Goal: Task Accomplishment & Management: Manage account settings

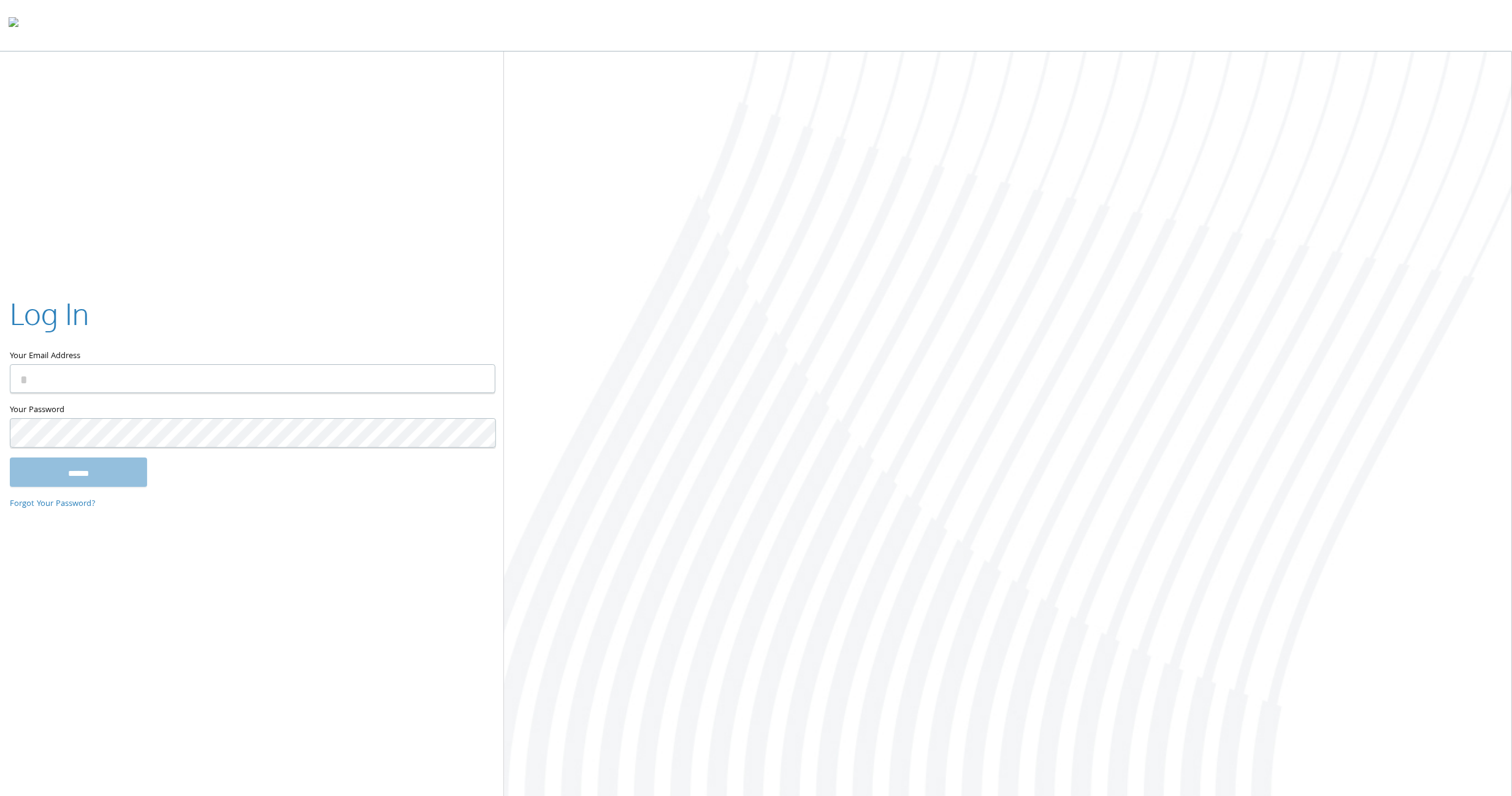
type input "**********"
click at [77, 476] on input "******" at bounding box center [79, 472] width 138 height 30
type input "**********"
click at [81, 481] on input "******" at bounding box center [79, 472] width 138 height 30
